Goal: Information Seeking & Learning: Learn about a topic

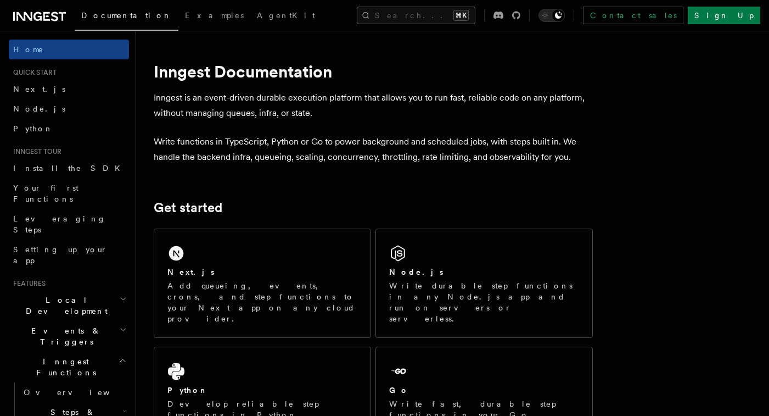
click at [463, 16] on button "Search... ⌘K" at bounding box center [416, 16] width 119 height 18
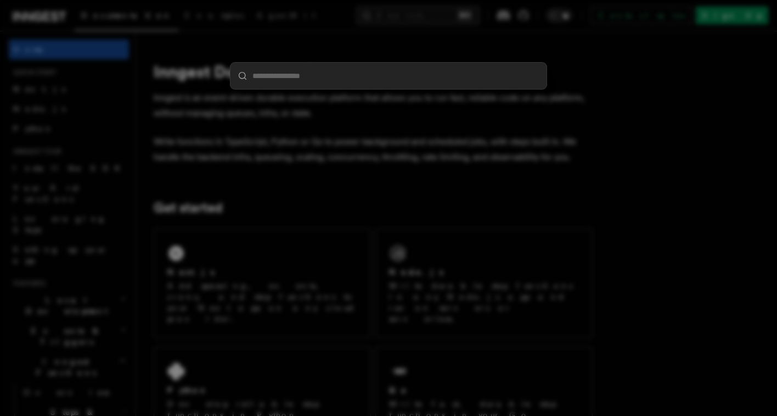
type input "**********"
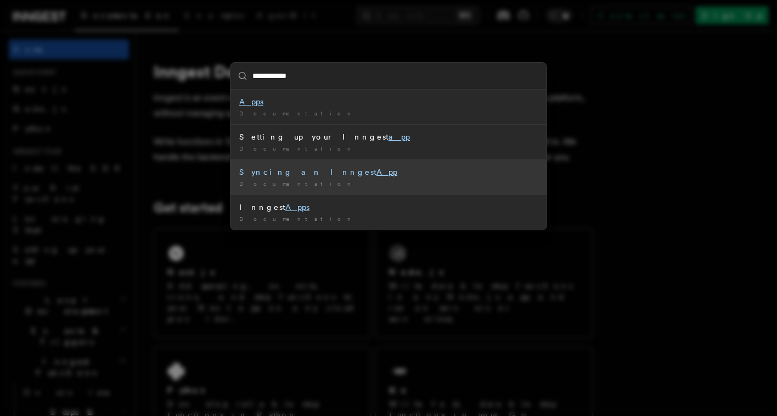
click at [271, 174] on div "Syncing an Inngest App" at bounding box center [388, 171] width 299 height 11
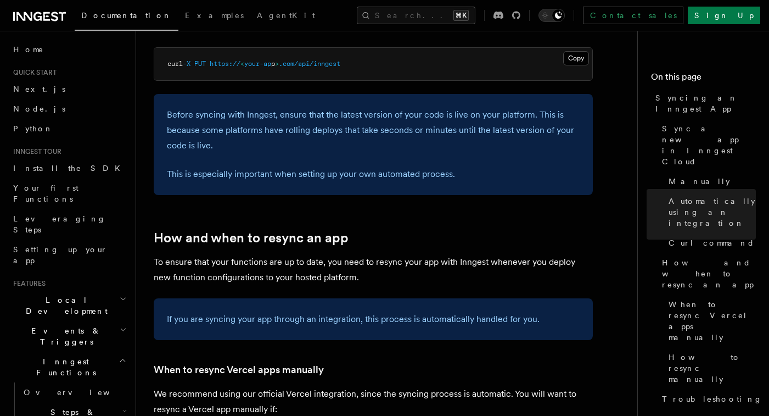
scroll to position [1768, 0]
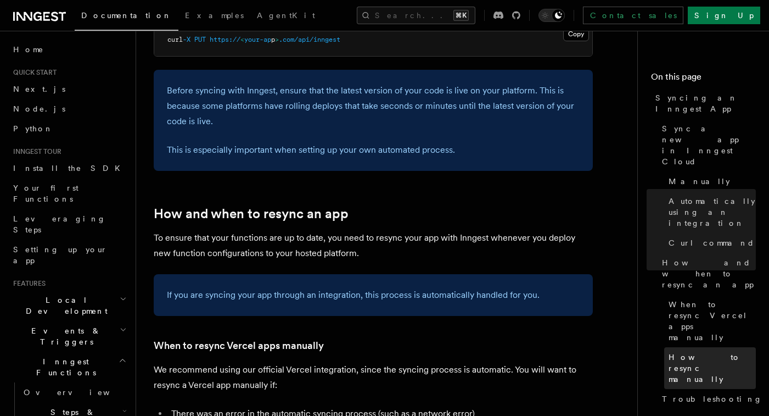
click at [686, 351] on span "How to resync manually" at bounding box center [712, 367] width 87 height 33
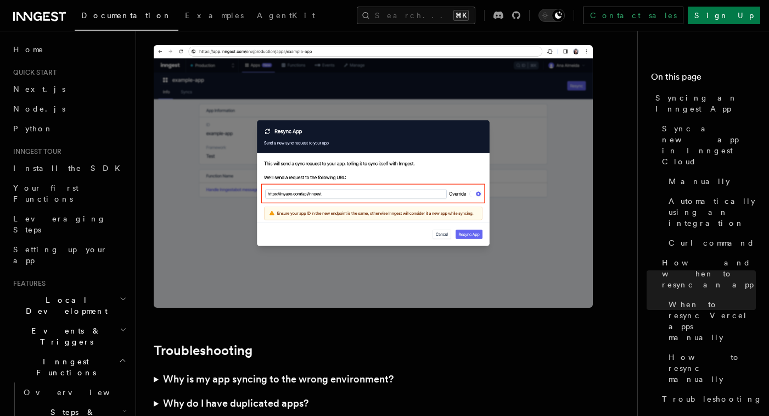
scroll to position [3123, 0]
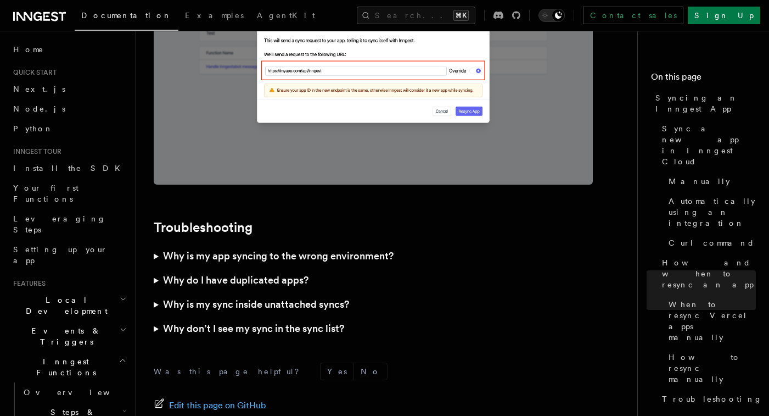
click at [160, 268] on summary "Why do I have duplicated apps?" at bounding box center [373, 280] width 439 height 24
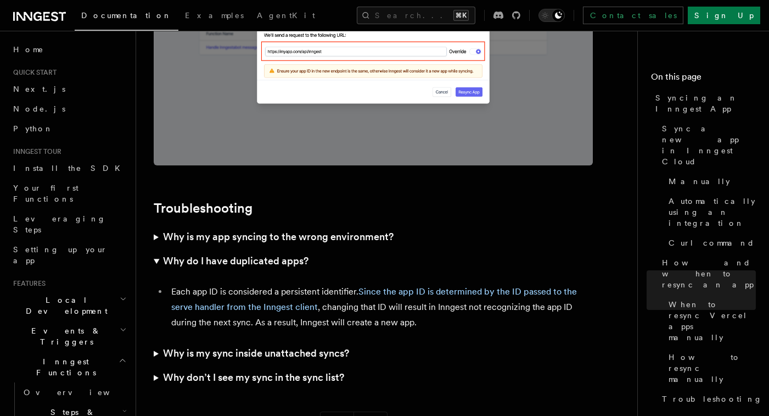
scroll to position [3144, 0]
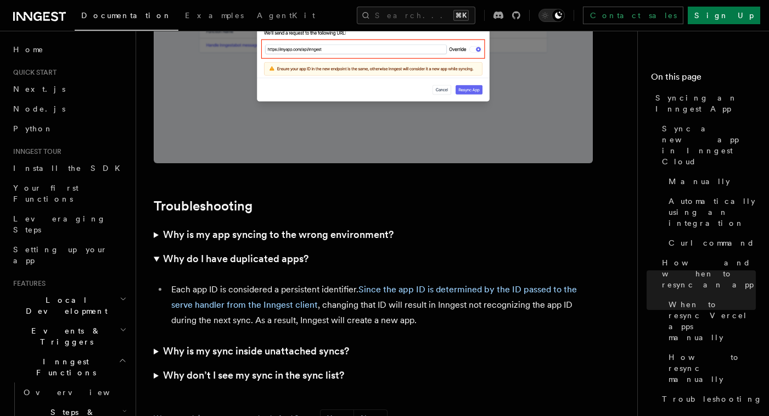
click at [156, 339] on summary "Why is my sync inside unattached syncs?" at bounding box center [373, 351] width 439 height 24
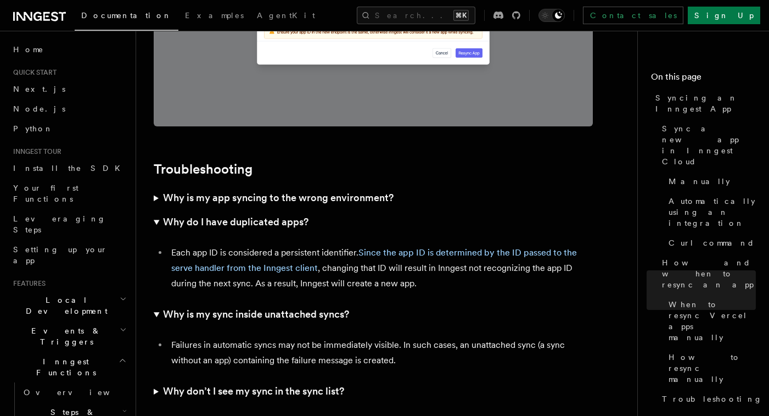
scroll to position [3194, 0]
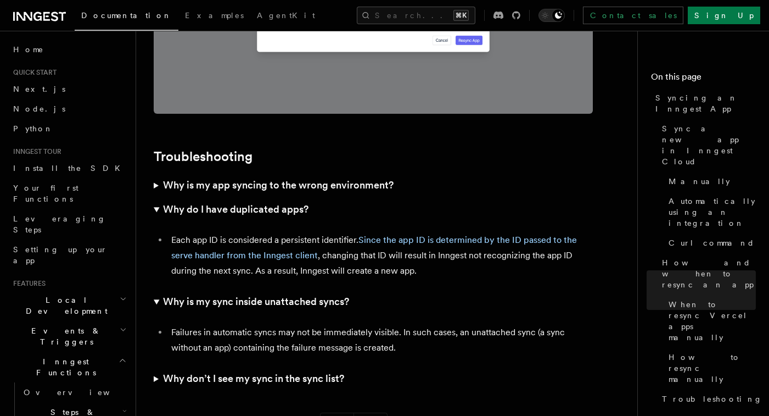
click at [156, 366] on summary "Why don’t I see my sync in the sync list?" at bounding box center [373, 378] width 439 height 24
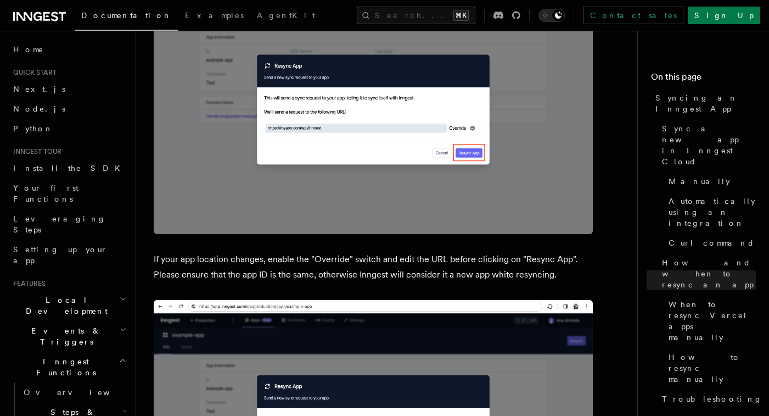
scroll to position [2803, 0]
